Goal: Navigation & Orientation: Find specific page/section

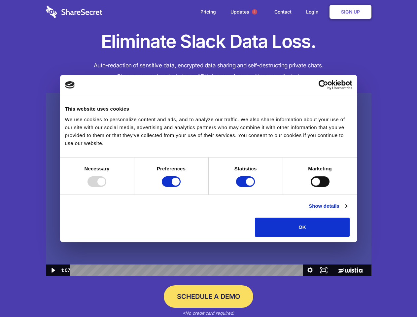
click at [208, 159] on img at bounding box center [209, 184] width 326 height 183
click at [106, 187] on div at bounding box center [97, 181] width 19 height 11
click at [181, 187] on input "Preferences" at bounding box center [171, 181] width 19 height 11
checkbox input "false"
click at [246, 187] on input "Statistics" at bounding box center [245, 181] width 19 height 11
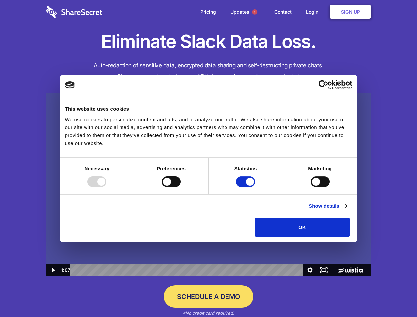
checkbox input "false"
click at [311, 187] on input "Marketing" at bounding box center [320, 181] width 19 height 11
checkbox input "true"
click at [347, 210] on link "Show details" at bounding box center [328, 206] width 38 height 8
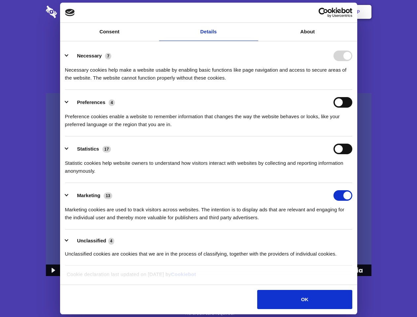
click at [352, 90] on li "Necessary 7 Necessary cookies help make a website usable by enabling basic func…" at bounding box center [208, 66] width 287 height 47
click at [254, 12] on span "1" at bounding box center [254, 11] width 5 height 5
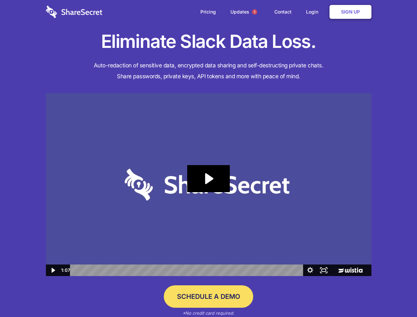
click at [209, 185] on icon "Play Video: Sharesecret Slack Extension" at bounding box center [208, 178] width 42 height 27
